Goal: Task Accomplishment & Management: Use online tool/utility

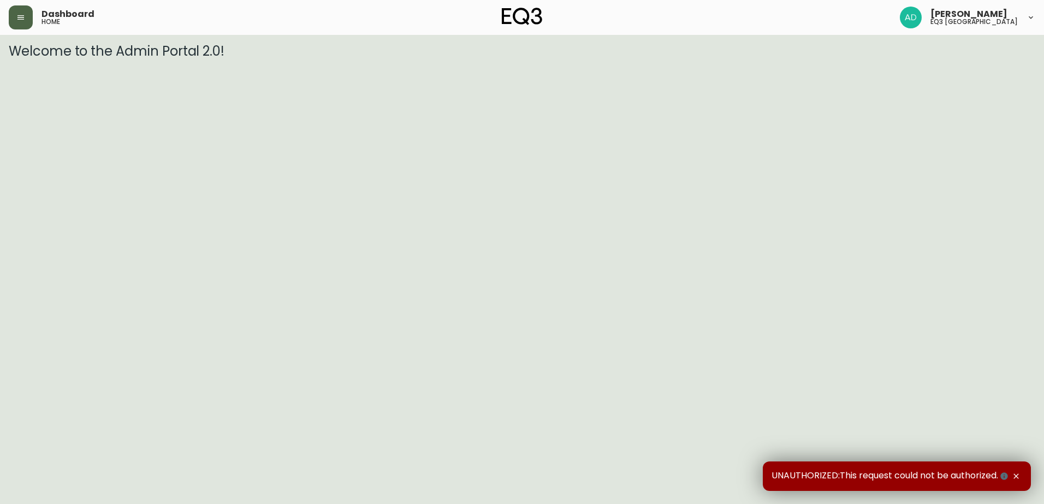
click at [20, 20] on icon "button" at bounding box center [20, 17] width 9 height 9
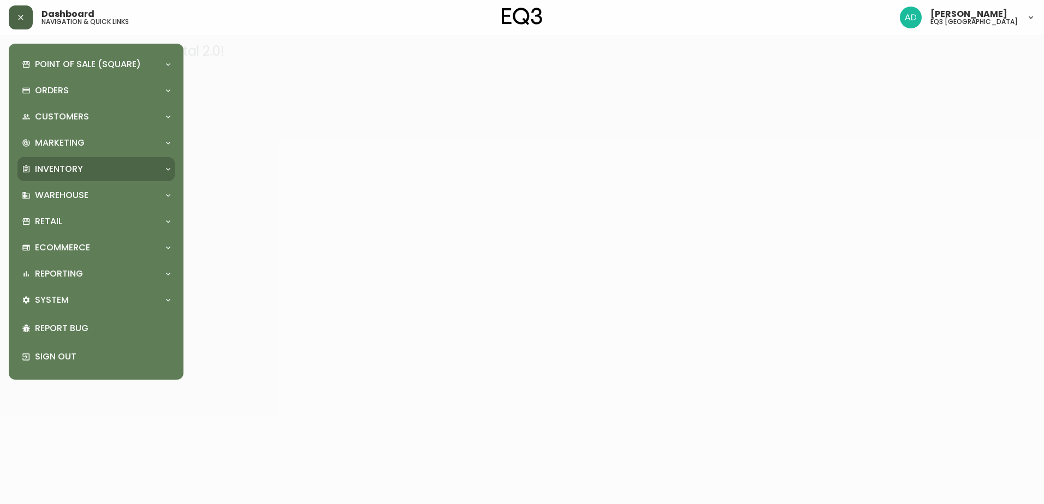
click at [61, 169] on p "Inventory" at bounding box center [59, 169] width 48 height 12
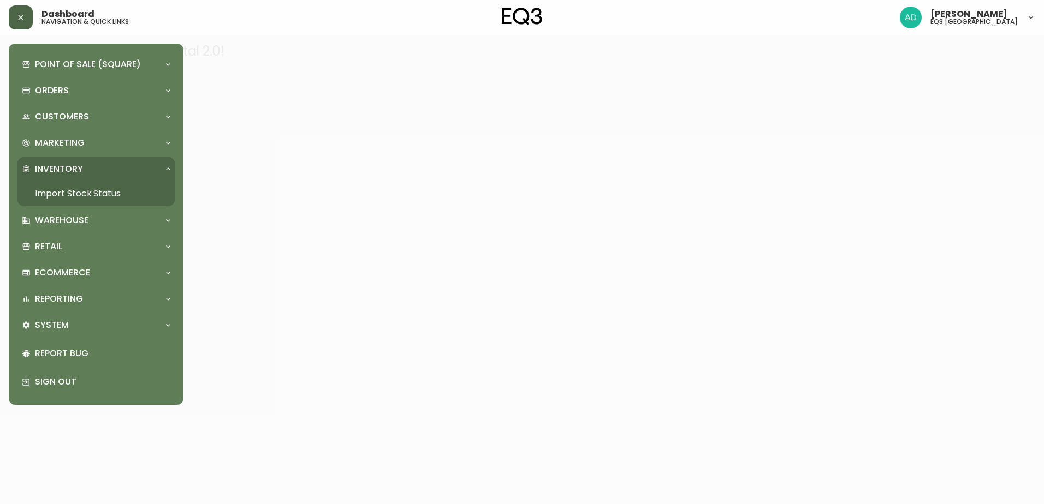
click at [70, 194] on link "Import Stock Status" at bounding box center [95, 193] width 157 height 25
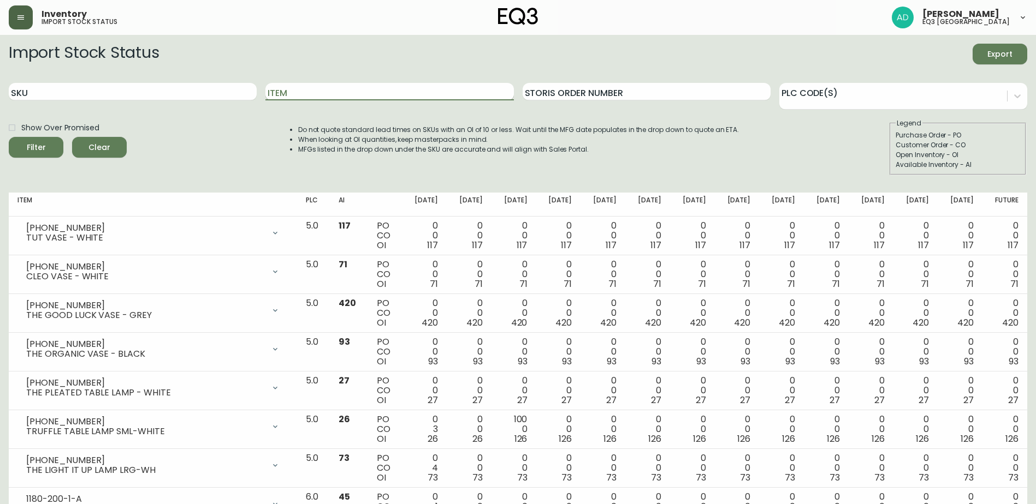
click at [293, 97] on input "Item" at bounding box center [389, 91] width 248 height 17
type input "j"
click at [9, 137] on button "Filter" at bounding box center [36, 147] width 55 height 21
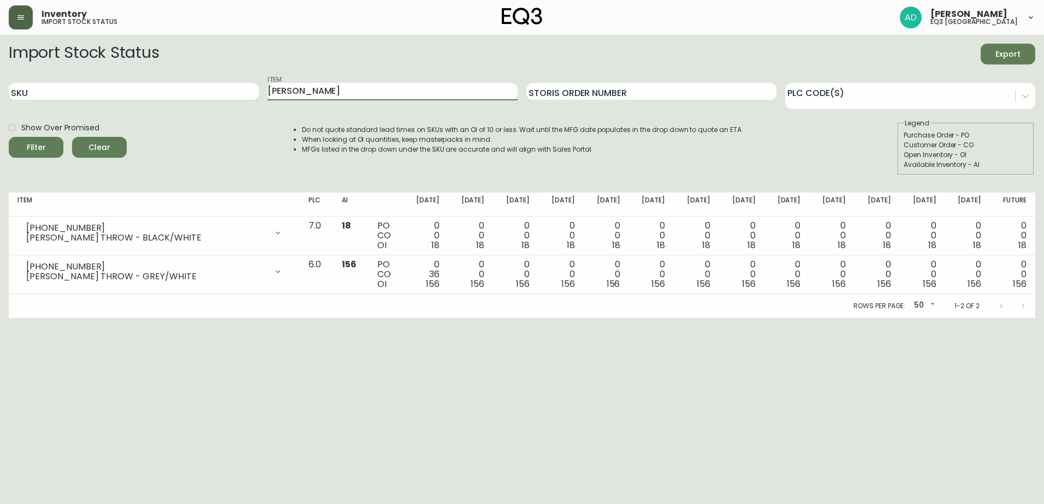
drag, startPoint x: 268, startPoint y: 81, endPoint x: 242, endPoint y: 80, distance: 25.7
click at [242, 80] on div "SKU Item [PERSON_NAME] Storis Order Number PLC Code(s)" at bounding box center [522, 91] width 1026 height 35
click at [9, 137] on button "Filter" at bounding box center [36, 147] width 55 height 21
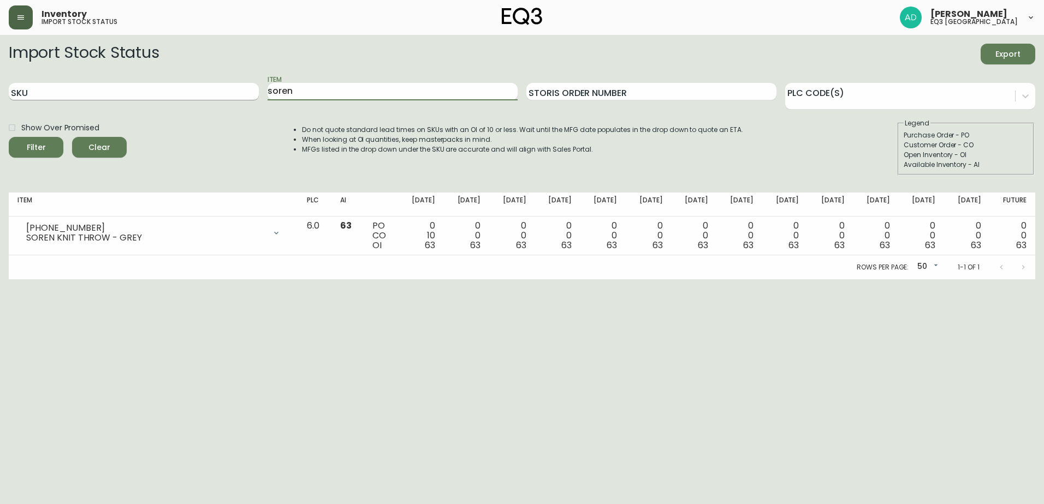
drag, startPoint x: 318, startPoint y: 100, endPoint x: 204, endPoint y: 86, distance: 114.9
click at [204, 86] on div "SKU Item soren Storis Order Number PLC Code(s)" at bounding box center [522, 91] width 1026 height 35
click at [9, 137] on button "Filter" at bounding box center [36, 147] width 55 height 21
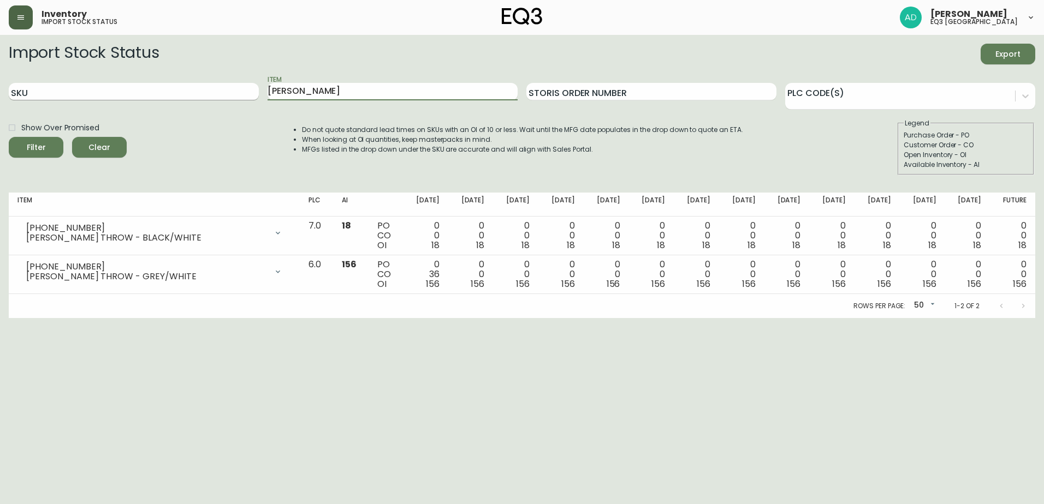
drag, startPoint x: 318, startPoint y: 94, endPoint x: 179, endPoint y: 96, distance: 139.2
click at [179, 96] on div "SKU Item [PERSON_NAME] Storis Order Number PLC Code(s)" at bounding box center [522, 91] width 1026 height 35
type input "soren"
click at [9, 137] on button "Filter" at bounding box center [36, 147] width 55 height 21
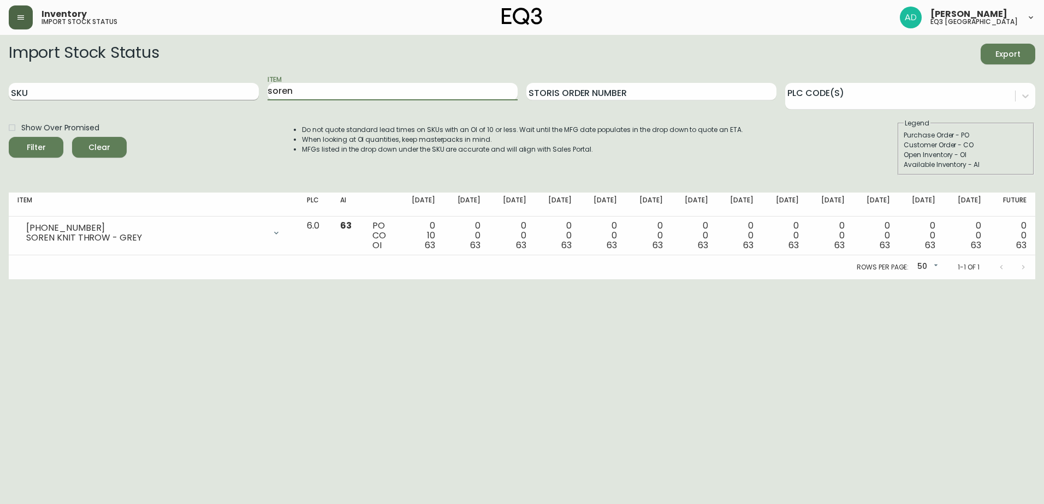
drag, startPoint x: 301, startPoint y: 91, endPoint x: 255, endPoint y: 91, distance: 45.9
click at [255, 91] on div "SKU Item soren Storis Order Number PLC Code(s)" at bounding box center [522, 91] width 1026 height 35
click at [316, 96] on input "Item" at bounding box center [393, 91] width 250 height 17
type input "soren"
click at [9, 137] on button "Filter" at bounding box center [36, 147] width 55 height 21
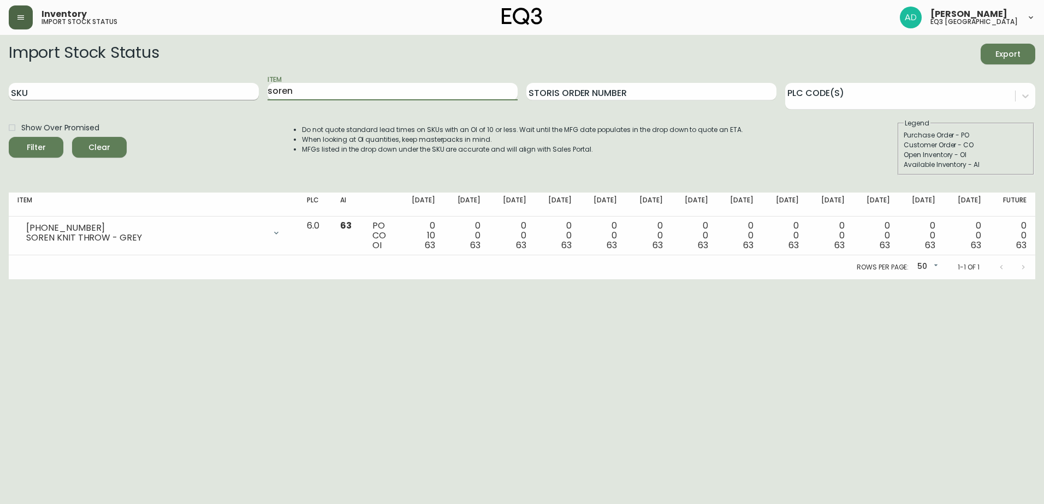
drag, startPoint x: 347, startPoint y: 100, endPoint x: 218, endPoint y: 92, distance: 129.7
click at [218, 92] on div "SKU Item soren Storis Order Number PLC Code(s)" at bounding box center [522, 91] width 1026 height 35
click at [1018, 96] on div at bounding box center [1025, 96] width 20 height 20
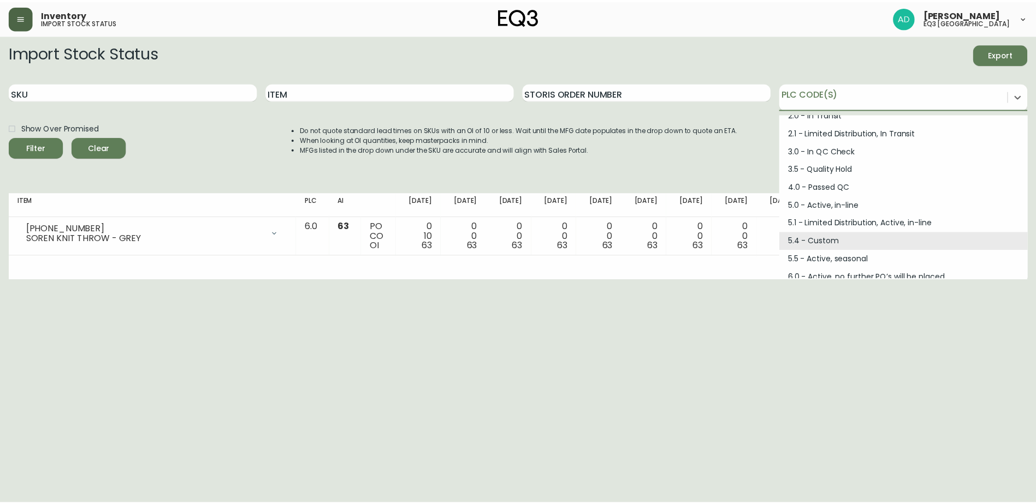
scroll to position [147, 0]
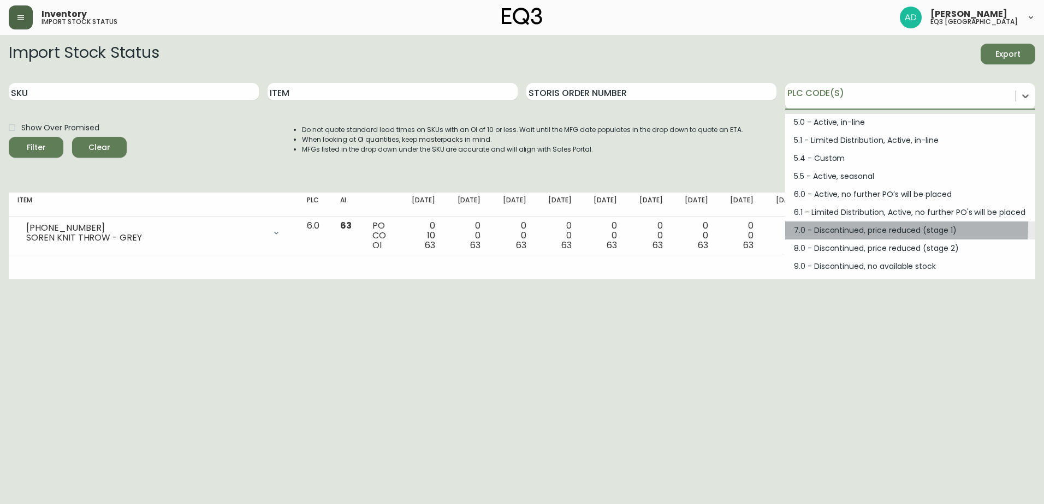
click at [829, 225] on div "7.0 - Discontinued, price reduced (stage 1)" at bounding box center [910, 231] width 250 height 18
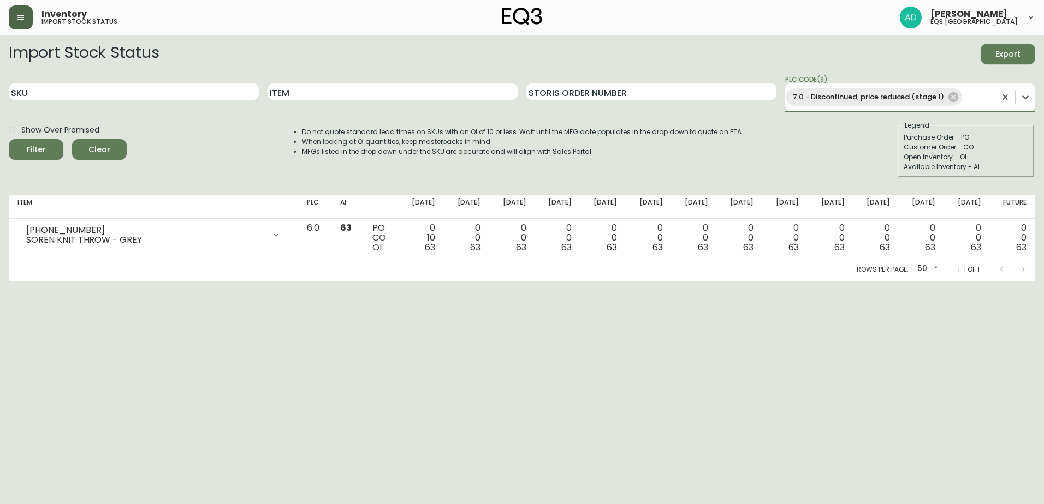
click at [318, 102] on div "Item" at bounding box center [393, 93] width 250 height 38
click at [362, 97] on input "Item" at bounding box center [393, 91] width 250 height 17
click at [9, 139] on button "Filter" at bounding box center [36, 149] width 55 height 21
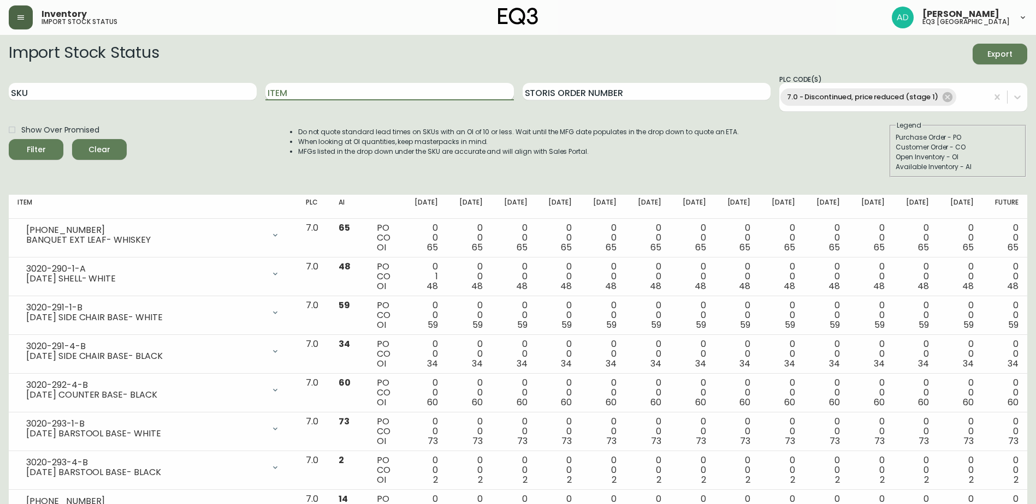
click at [340, 88] on input "Item" at bounding box center [389, 91] width 248 height 17
click at [946, 105] on div "7.0 - Discontinued, price reduced (stage 1)" at bounding box center [868, 96] width 176 height 17
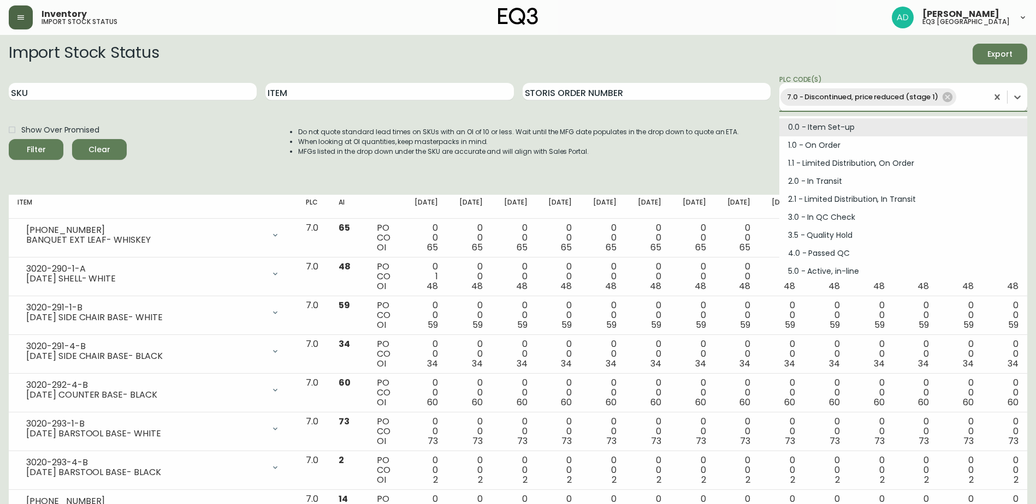
click at [945, 100] on icon at bounding box center [947, 97] width 10 height 10
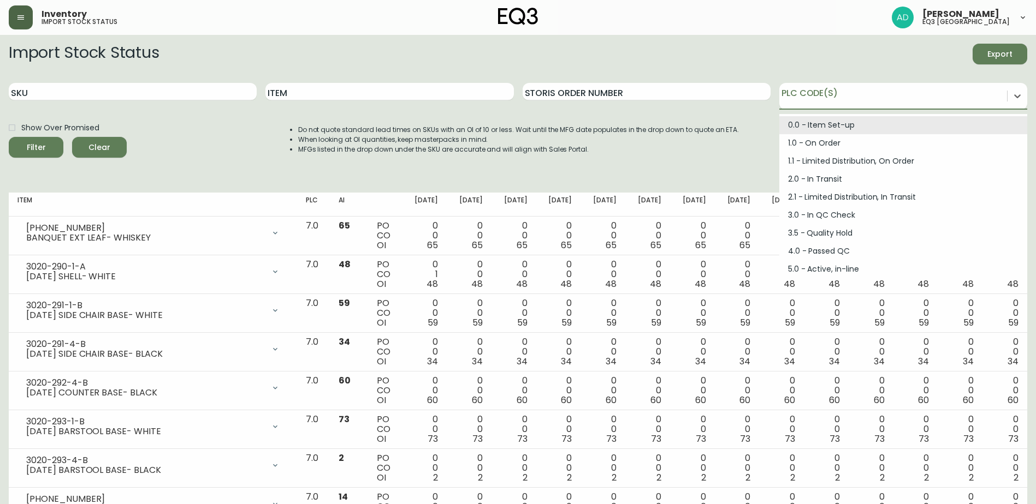
drag, startPoint x: 207, startPoint y: 150, endPoint x: 217, endPoint y: 142, distance: 12.8
click at [217, 142] on div "Show Over Promised Filter Clear Do not quote standard lead times on SKUs with a…" at bounding box center [518, 146] width 1018 height 57
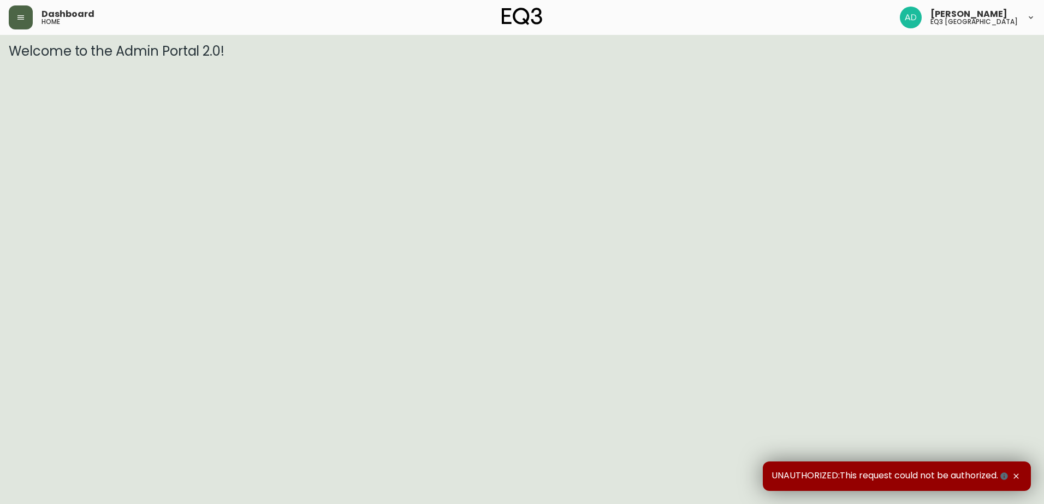
click at [21, 20] on icon "button" at bounding box center [20, 17] width 7 height 4
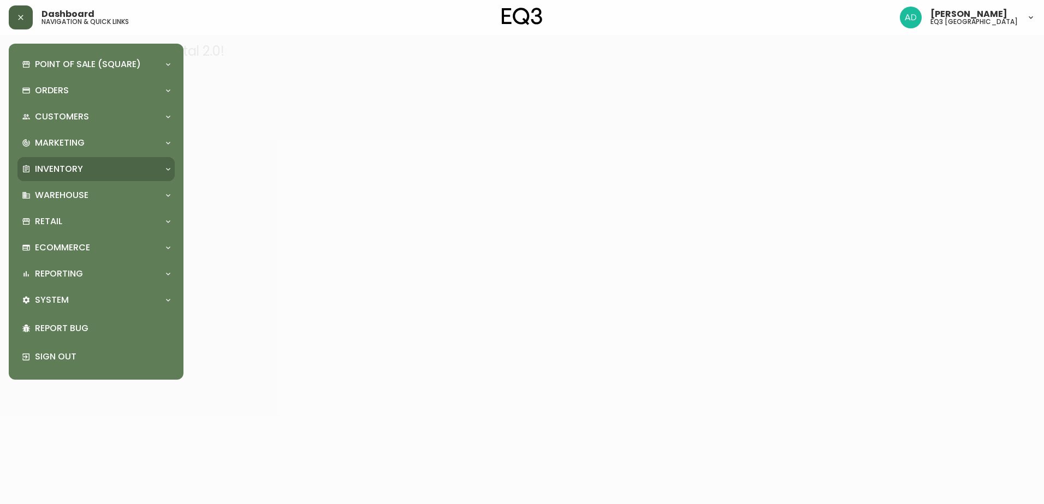
click at [71, 170] on p "Inventory" at bounding box center [59, 169] width 48 height 12
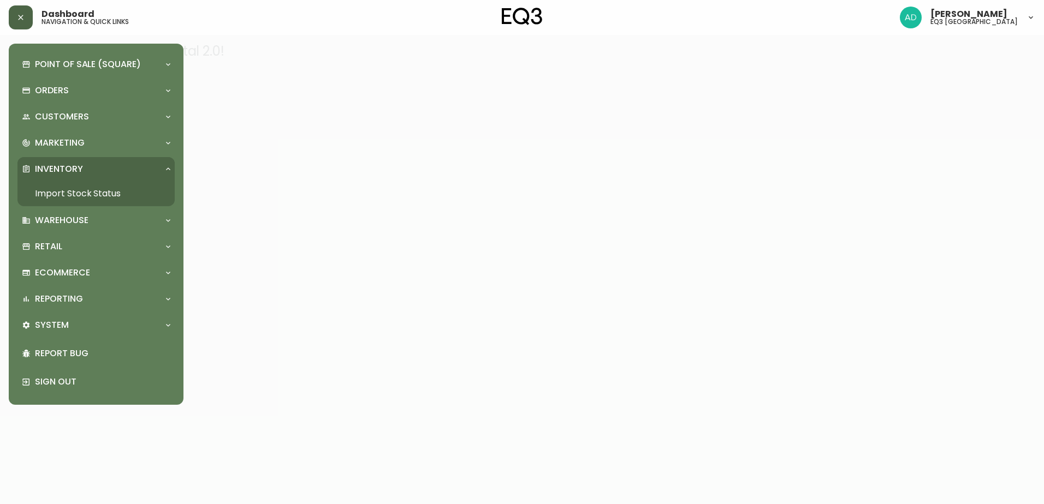
click at [104, 196] on link "Import Stock Status" at bounding box center [95, 193] width 157 height 25
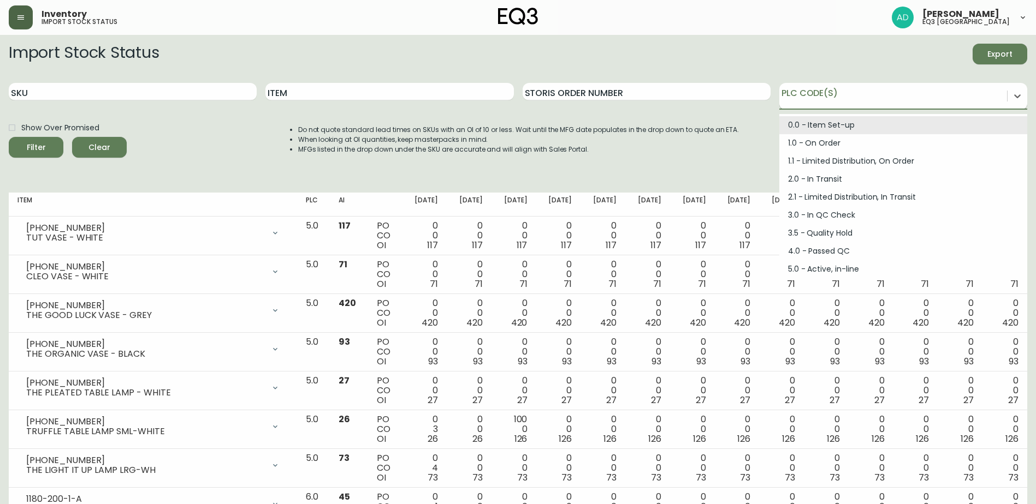
click at [831, 102] on div at bounding box center [893, 94] width 228 height 16
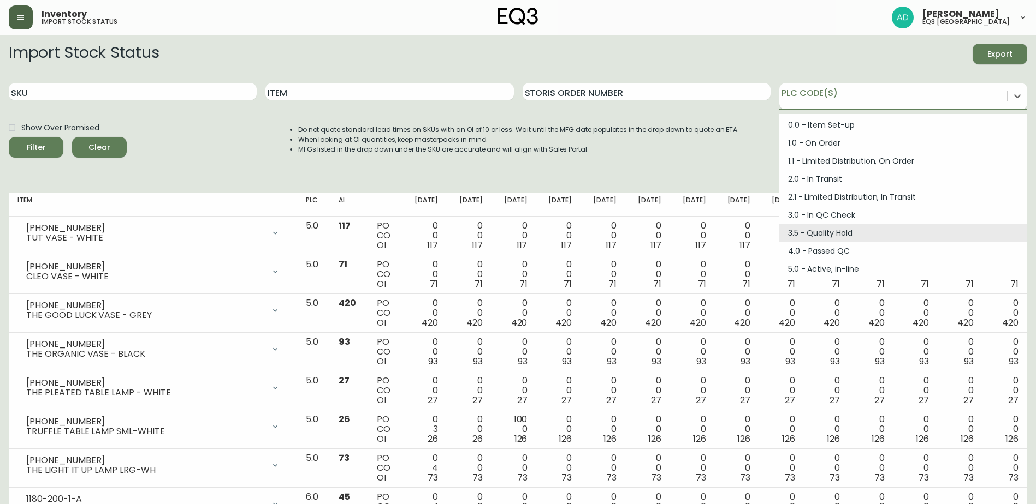
scroll to position [147, 0]
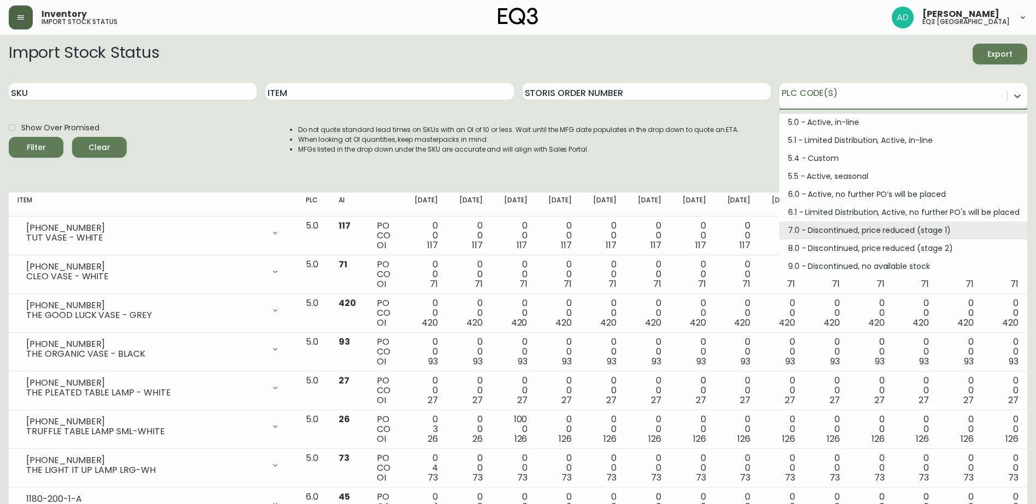
click at [803, 227] on div "7.0 - Discontinued, price reduced (stage 1)" at bounding box center [903, 231] width 248 height 18
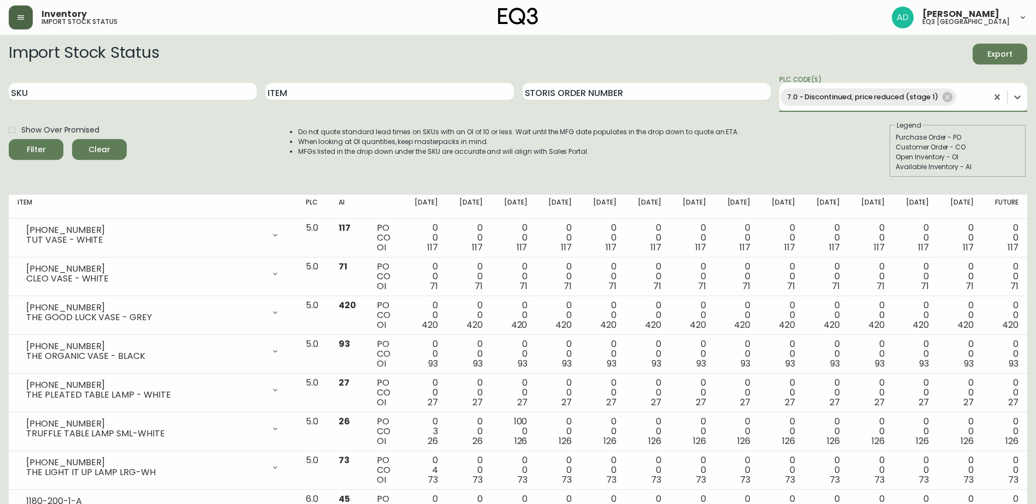
click at [9, 139] on button "Filter" at bounding box center [36, 149] width 55 height 21
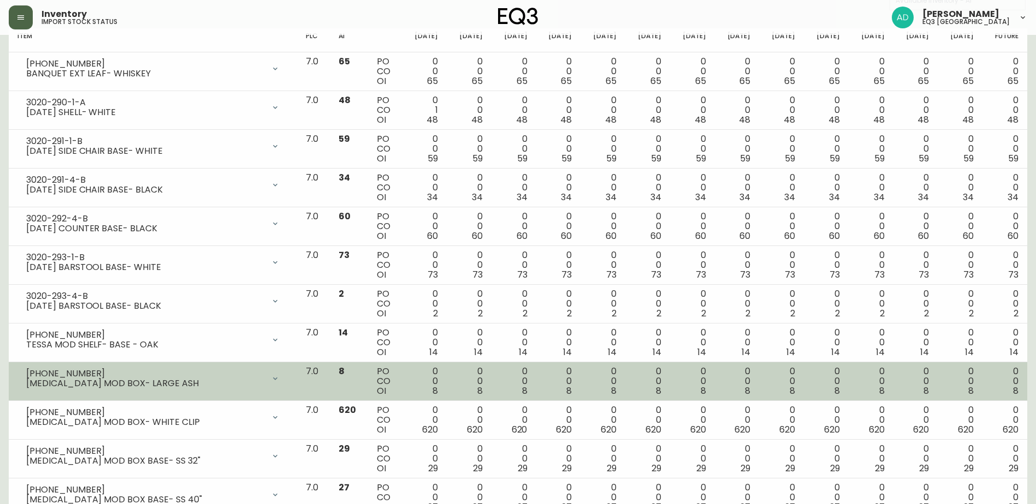
scroll to position [0, 0]
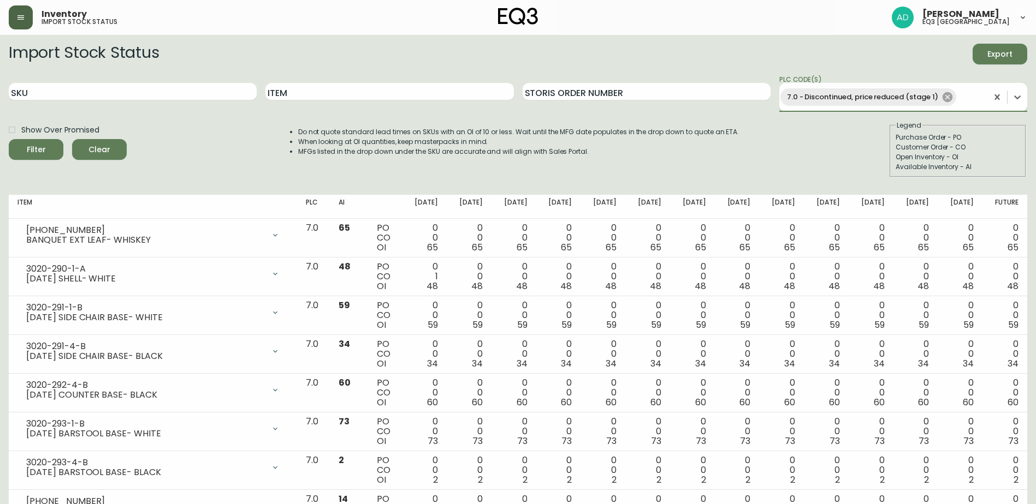
click at [947, 97] on icon at bounding box center [947, 97] width 12 height 12
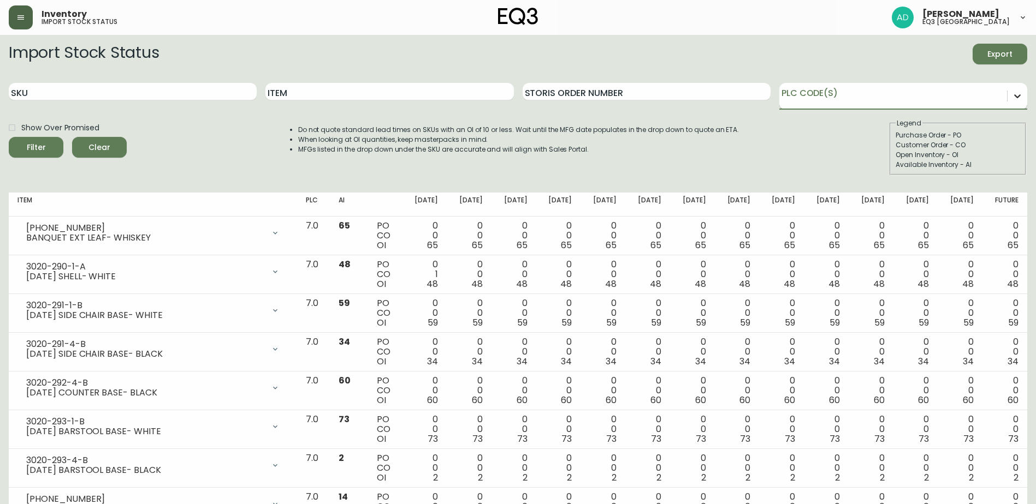
click at [1020, 97] on icon at bounding box center [1017, 96] width 11 height 11
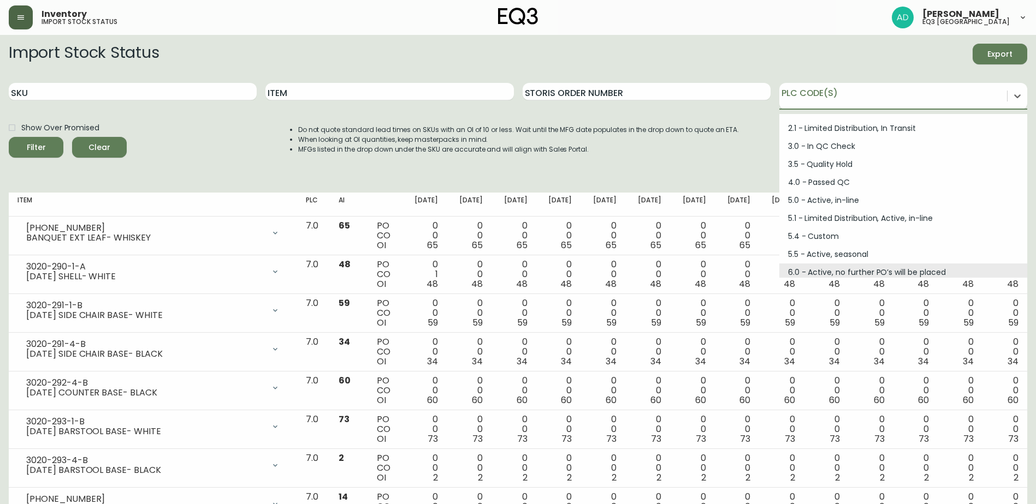
scroll to position [109, 0]
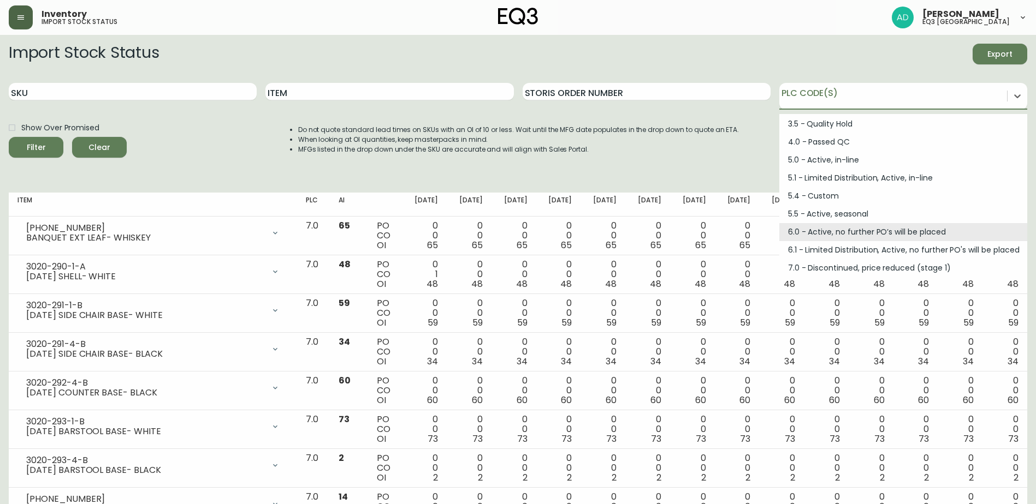
click at [821, 233] on div "6.0 - Active, no further PO’s will be placed" at bounding box center [903, 232] width 248 height 18
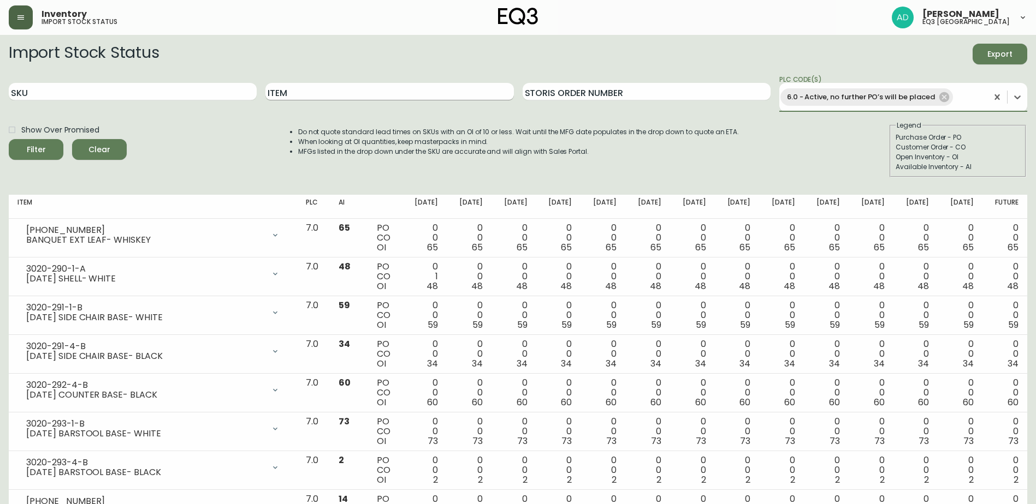
click at [427, 84] on input "Item" at bounding box center [389, 91] width 248 height 17
click at [9, 139] on button "Filter" at bounding box center [36, 149] width 55 height 21
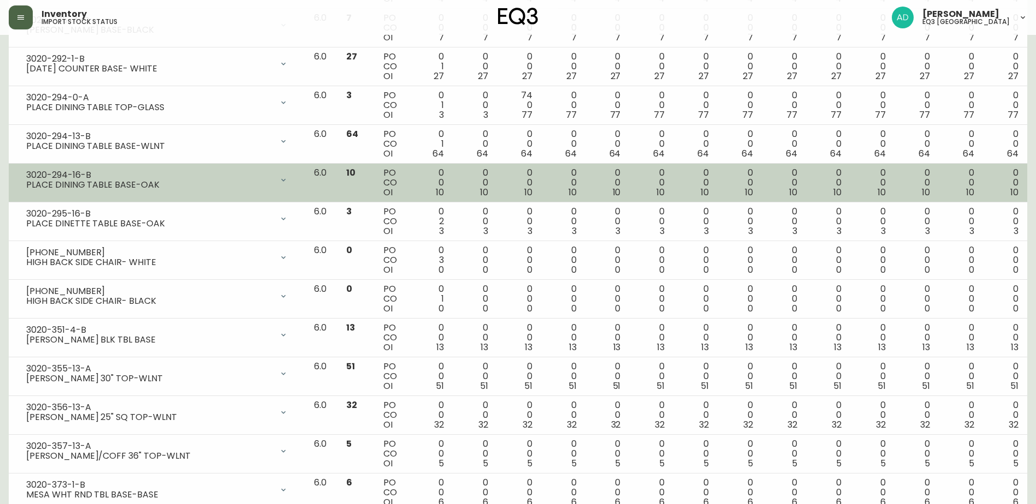
scroll to position [1310, 0]
